Goal: Obtain resource: Obtain resource

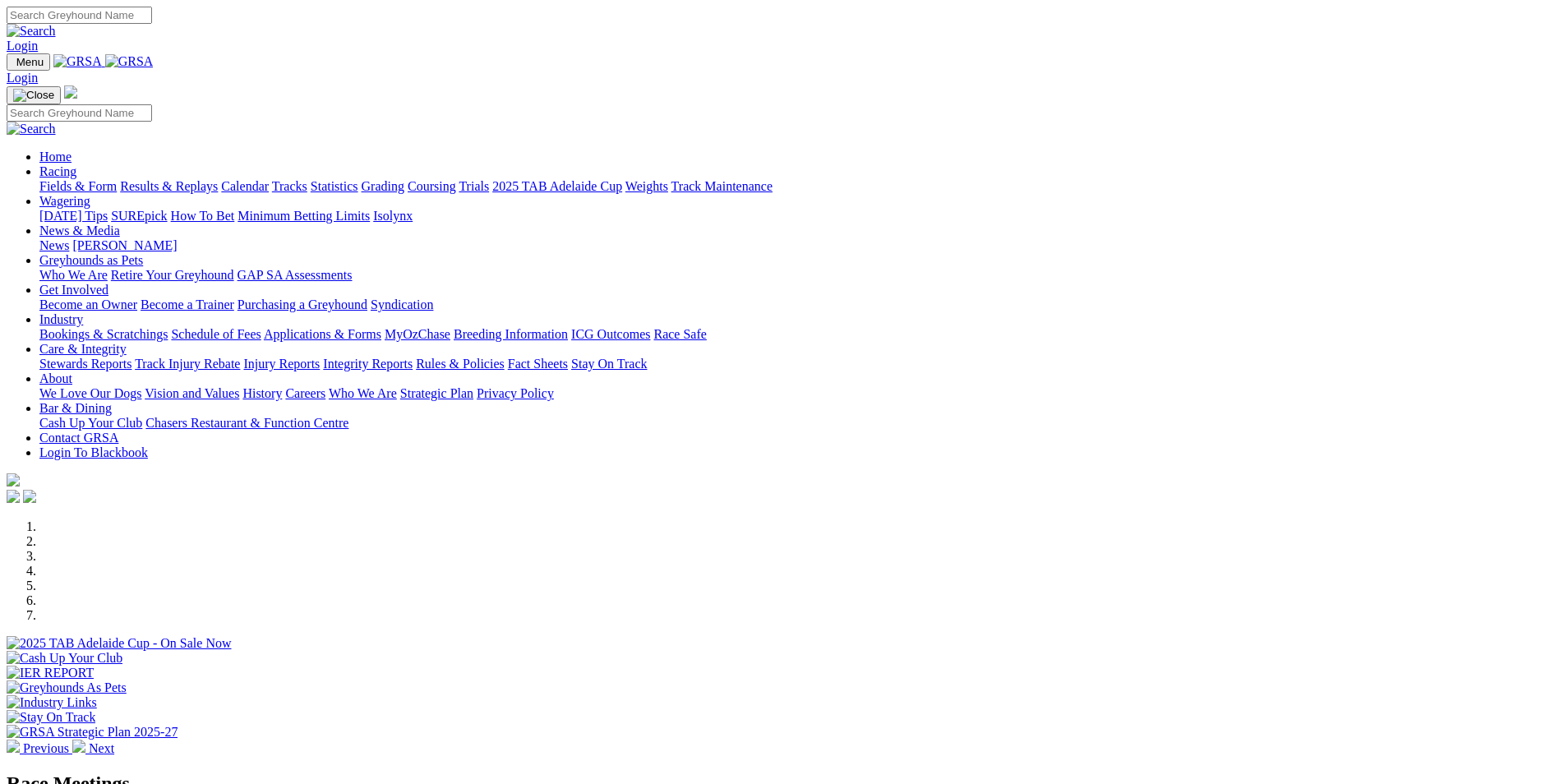
scroll to position [329, 0]
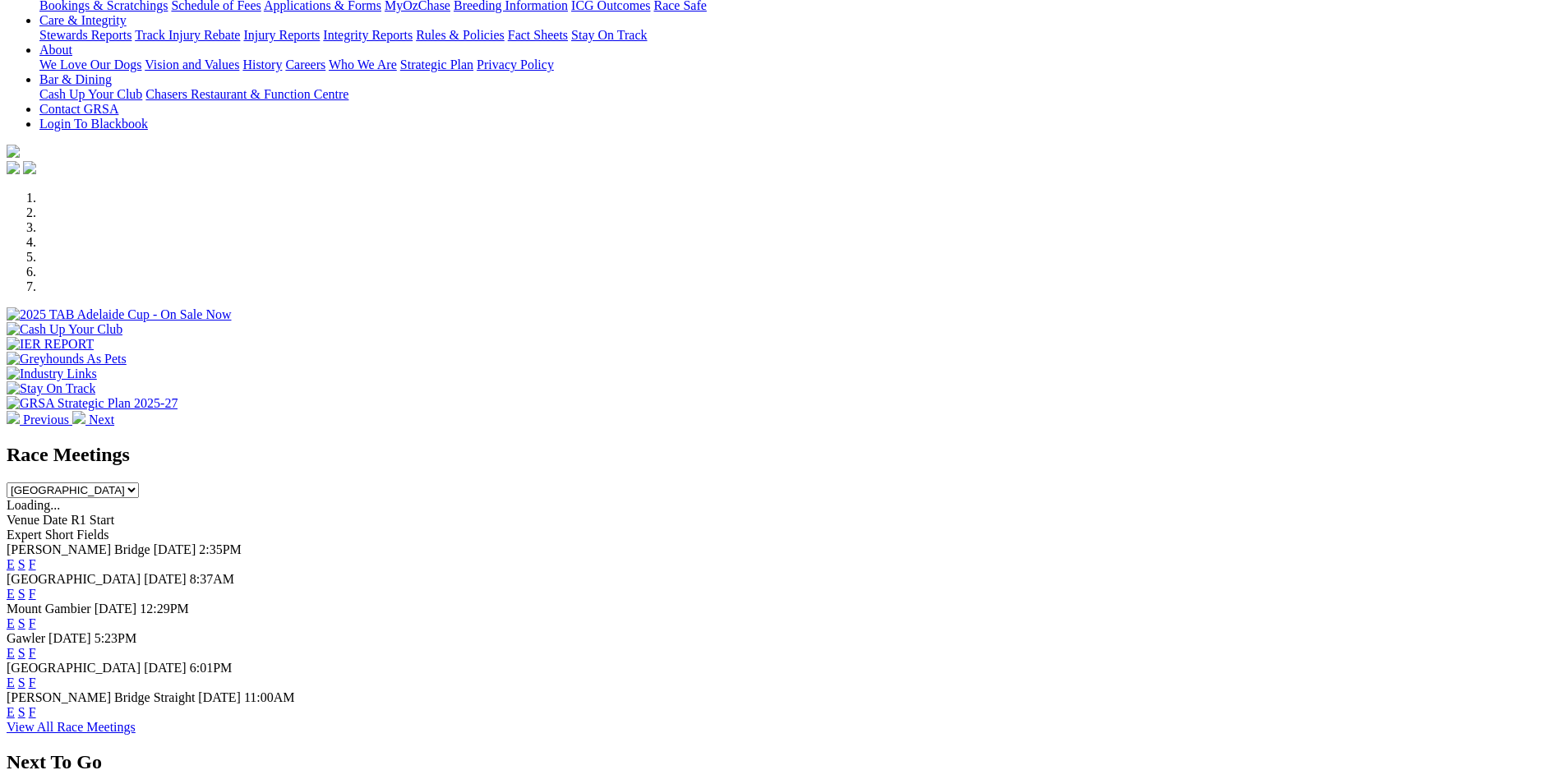
click at [15, 557] on link "E" at bounding box center [11, 563] width 8 height 14
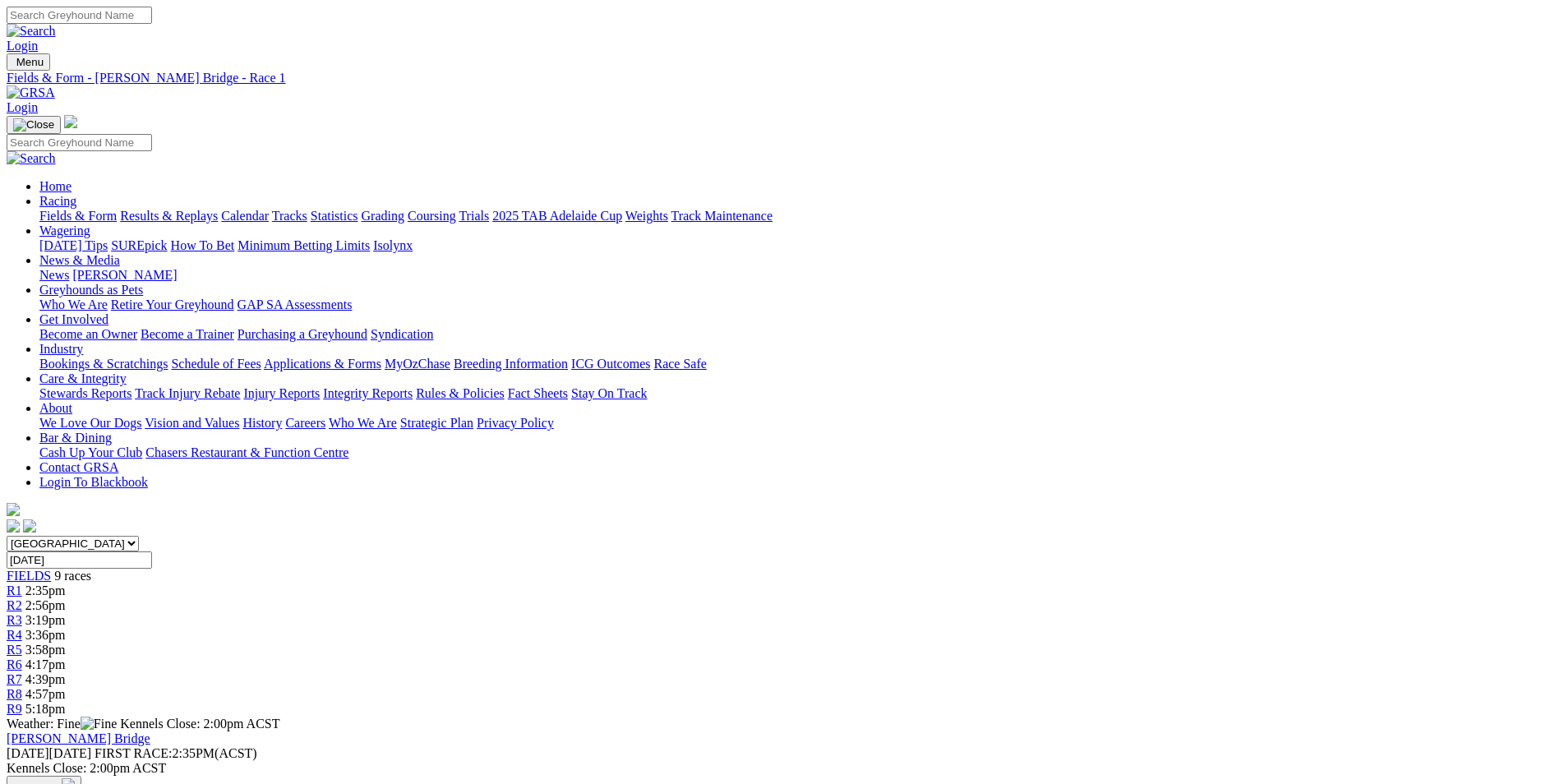
click at [75, 778] on img "button" at bounding box center [69, 785] width 13 height 13
click at [819, 221] on link "PDF" at bounding box center [806, 214] width 24 height 14
click at [22, 643] on span "R5" at bounding box center [14, 649] width 16 height 14
click at [22, 658] on span "R6" at bounding box center [14, 664] width 16 height 14
click at [22, 687] on span "R8" at bounding box center [14, 694] width 16 height 14
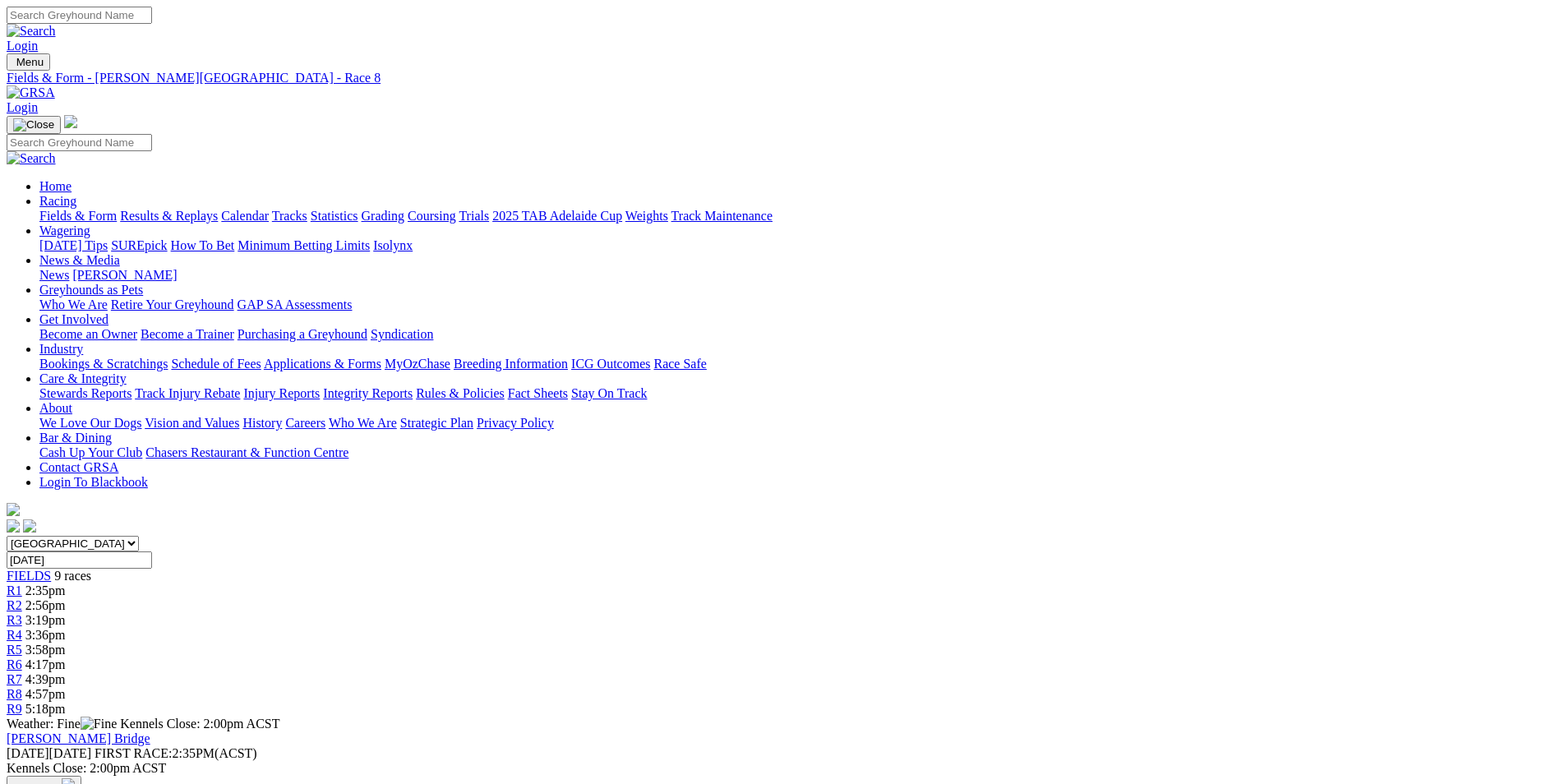
click at [841, 643] on div "R5 3:58pm" at bounding box center [779, 650] width 1546 height 15
click at [1144, 687] on div "R8 4:57pm" at bounding box center [779, 695] width 1546 height 15
